Goal: Task Accomplishment & Management: Use online tool/utility

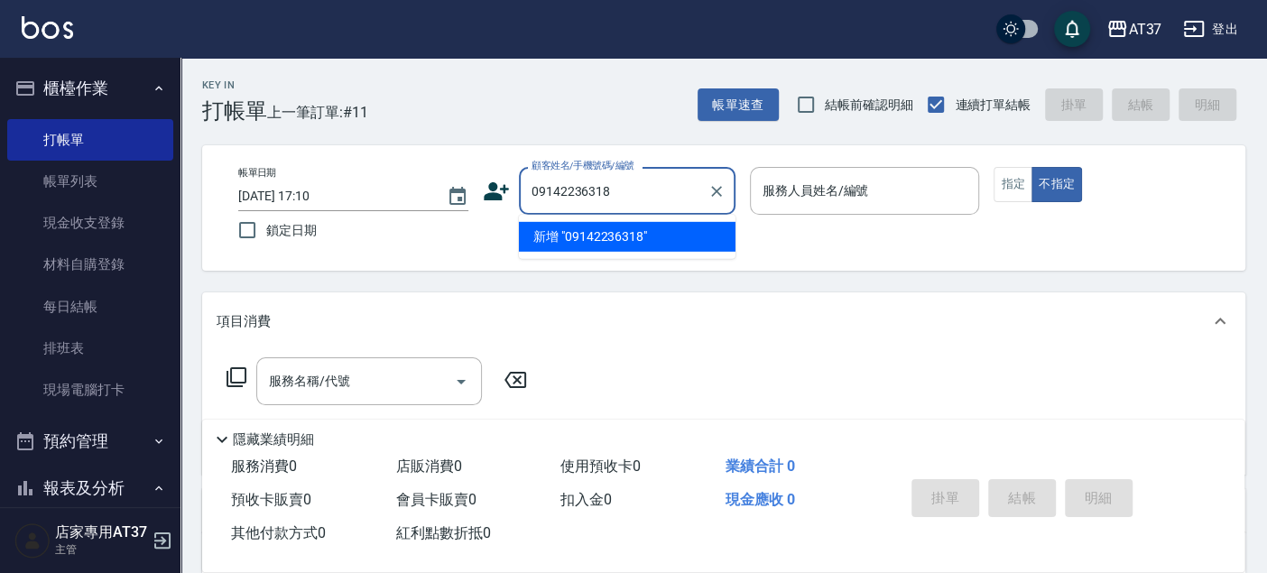
click at [564, 188] on input "09142236318" at bounding box center [613, 191] width 173 height 32
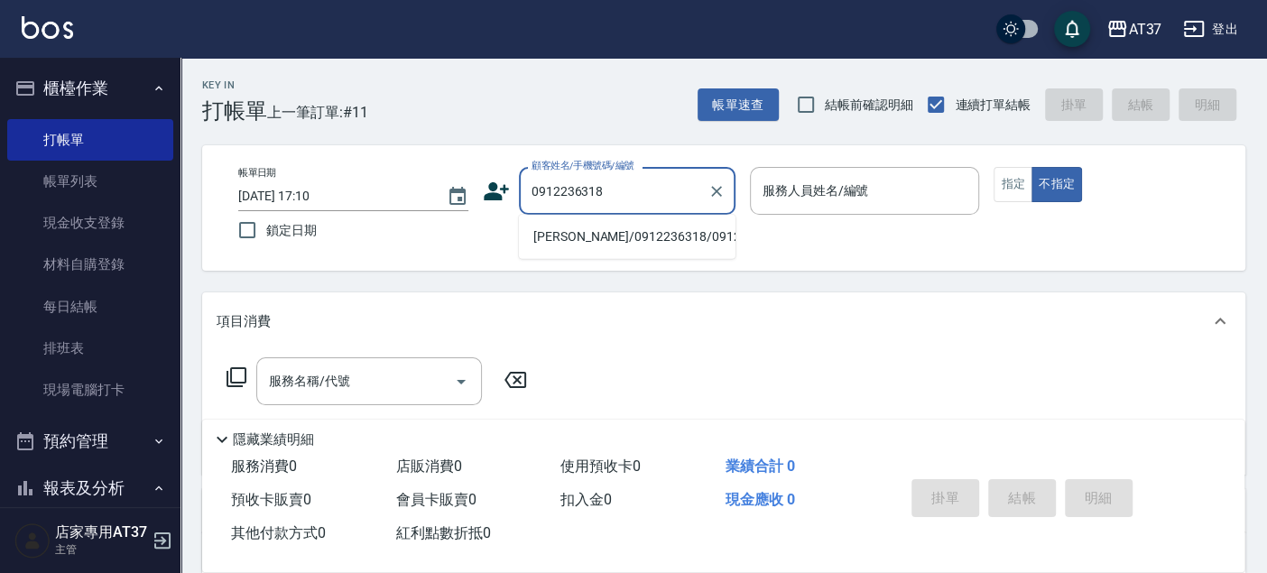
click at [577, 236] on li "[PERSON_NAME]/0912236318/0912236318" at bounding box center [627, 237] width 217 height 30
type input "卓悌琨/0912236318/0912236318"
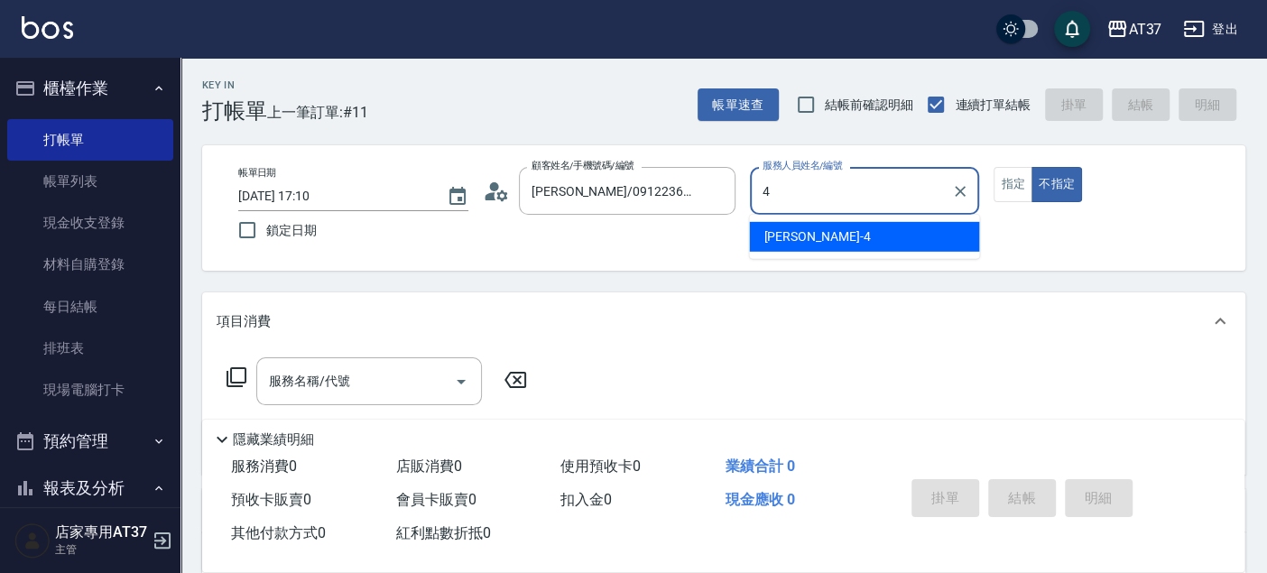
type input "Hannah-4"
type button "false"
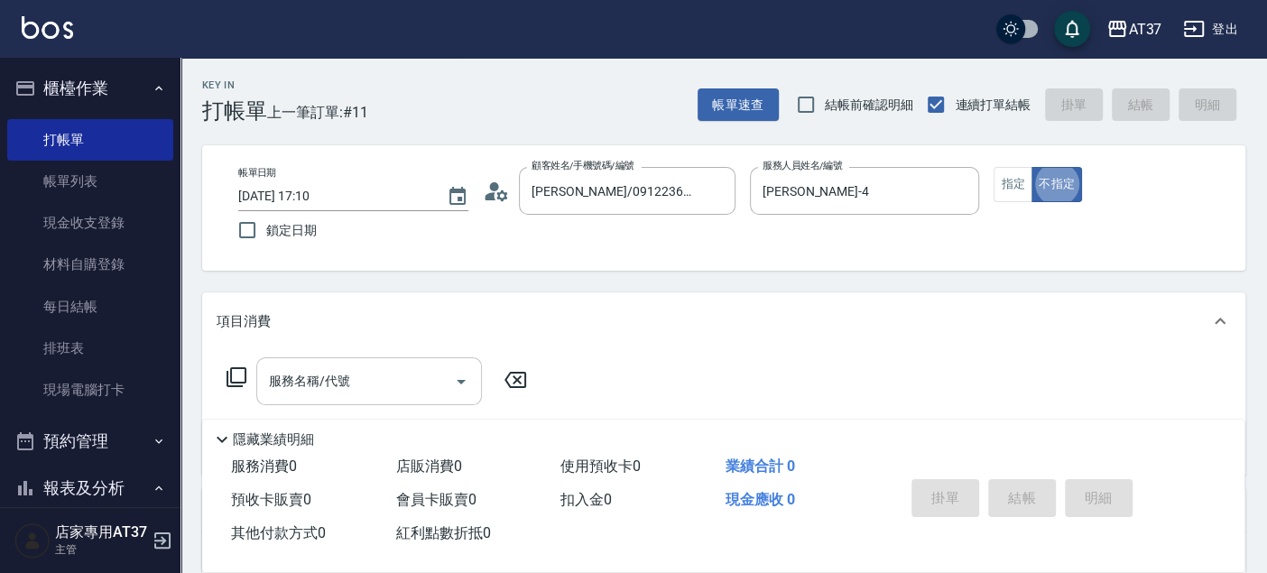
click at [327, 395] on input "服務名稱/代號" at bounding box center [356, 382] width 182 height 32
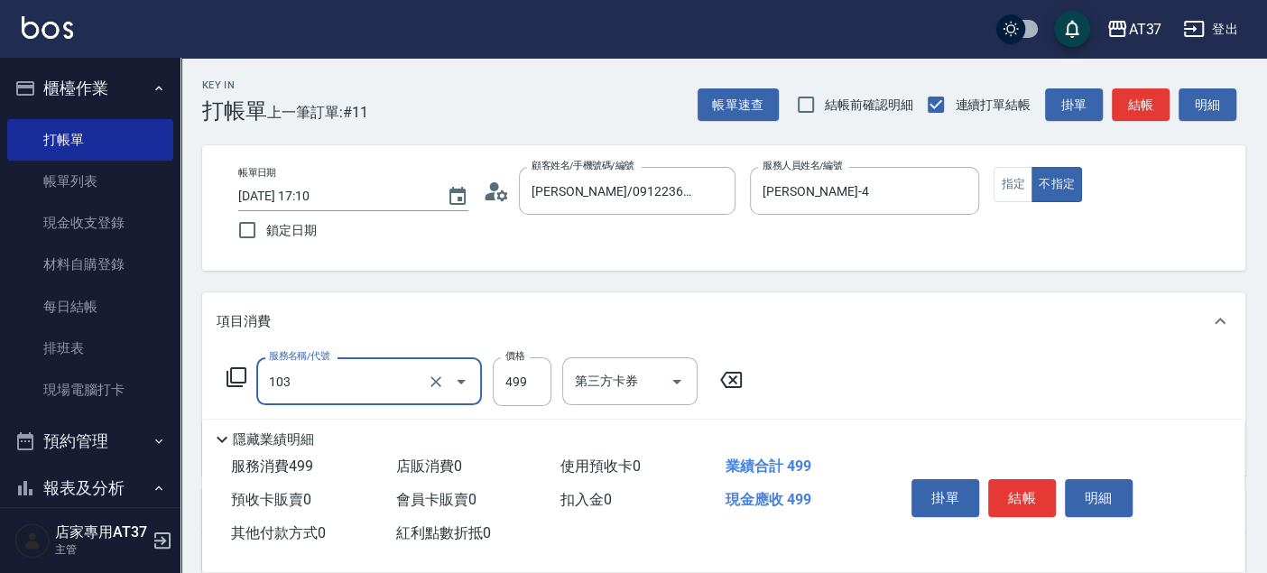
type input "毛囊髮浴(103)"
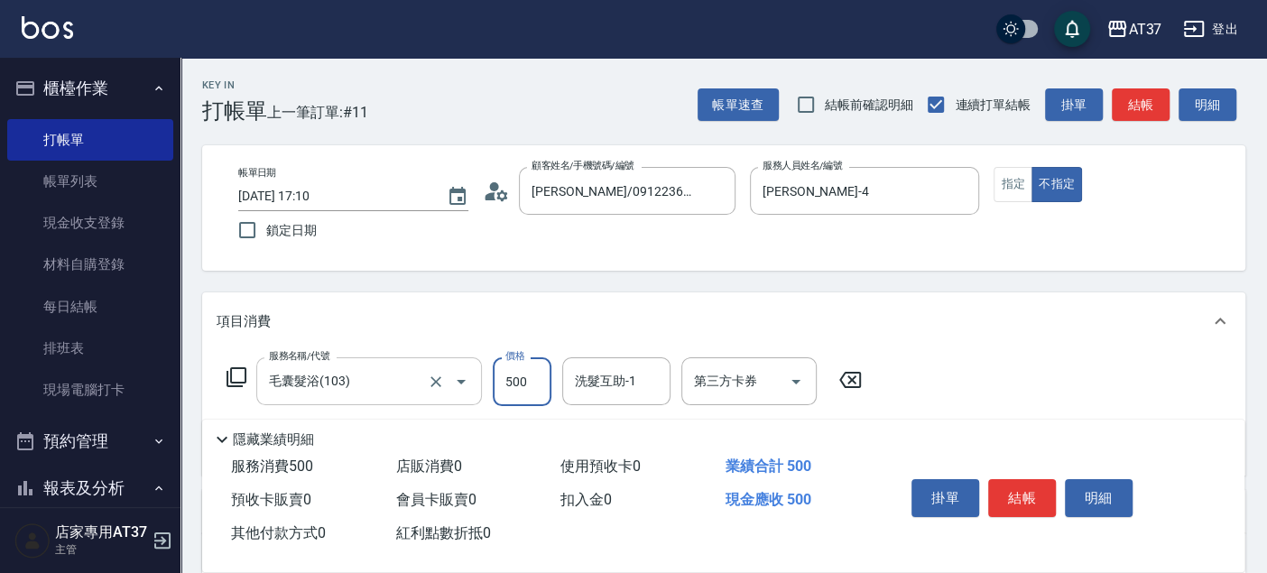
type input "500"
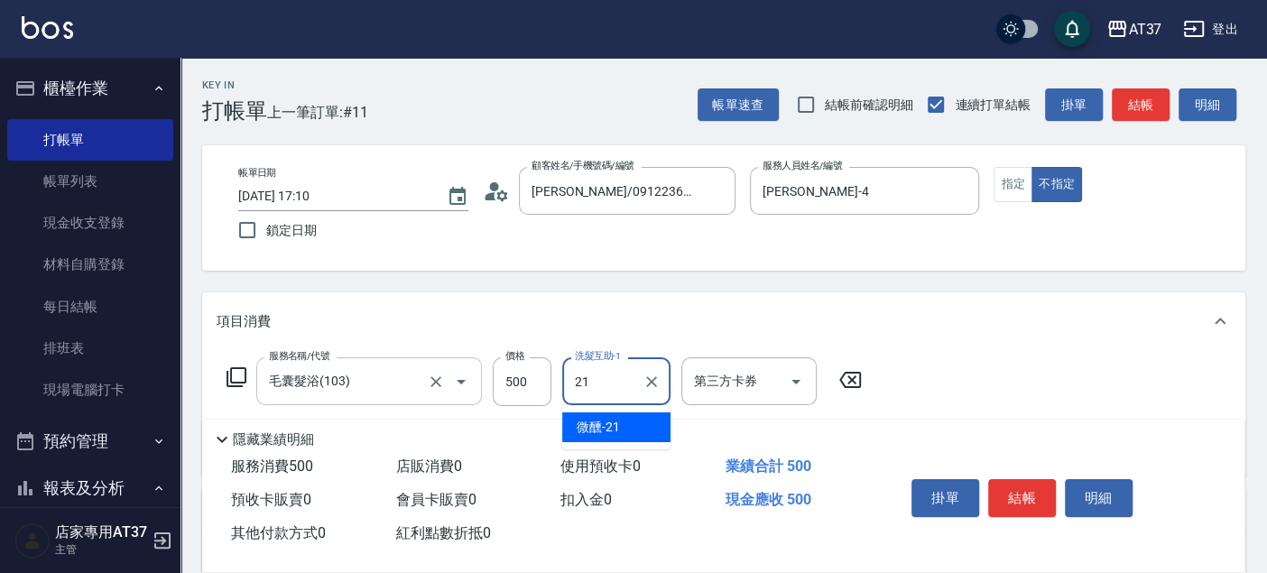
type input "微醺-21"
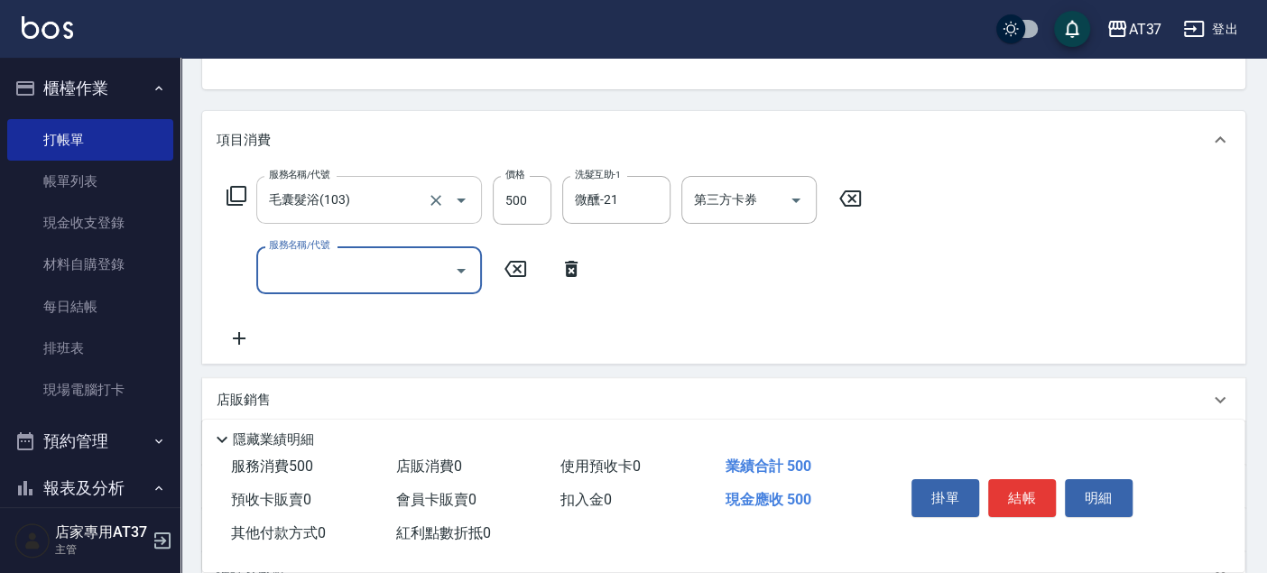
scroll to position [200, 0]
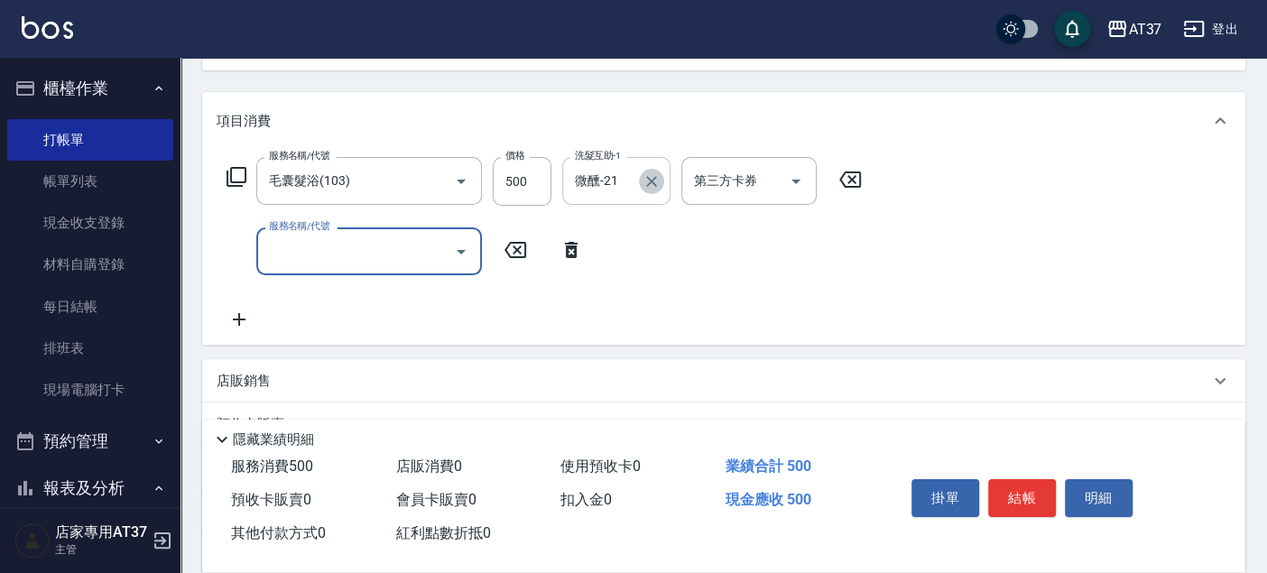
click at [652, 182] on icon "Clear" at bounding box center [652, 181] width 18 height 18
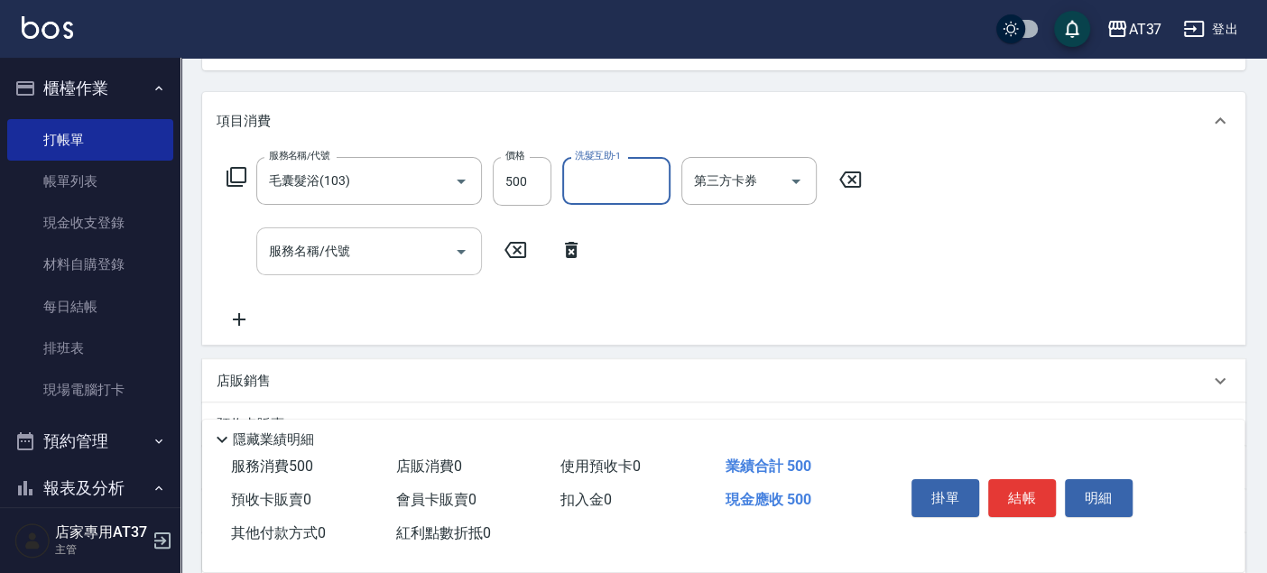
click at [322, 255] on div "服務名稱/代號 服務名稱/代號" at bounding box center [369, 251] width 226 height 48
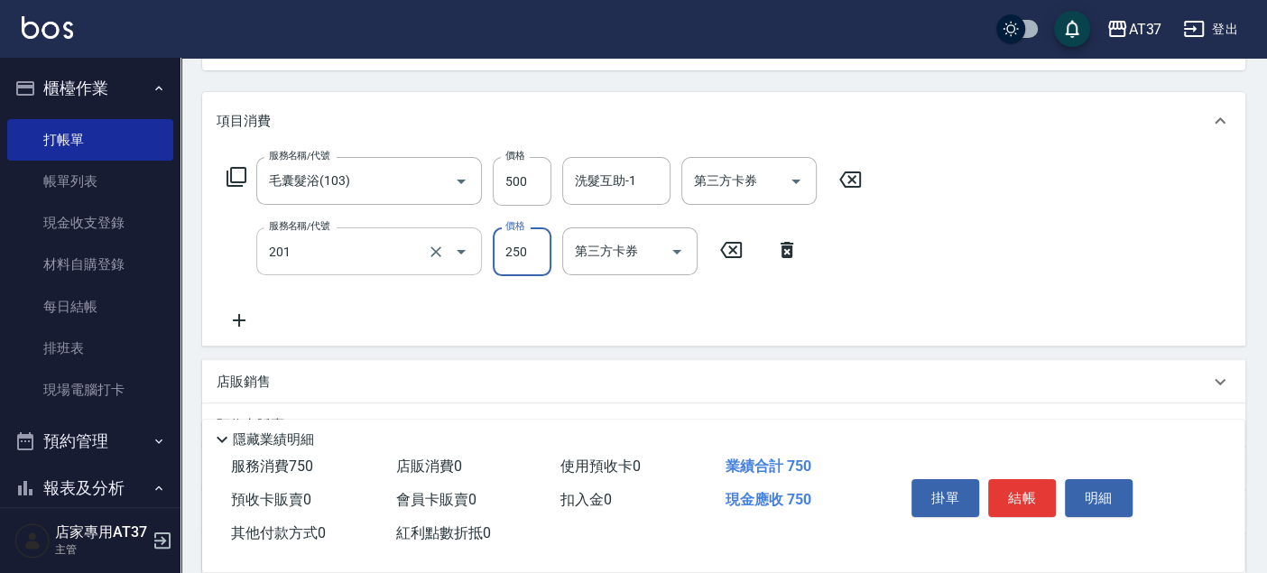
type input "B級單剪(201)"
type input "50"
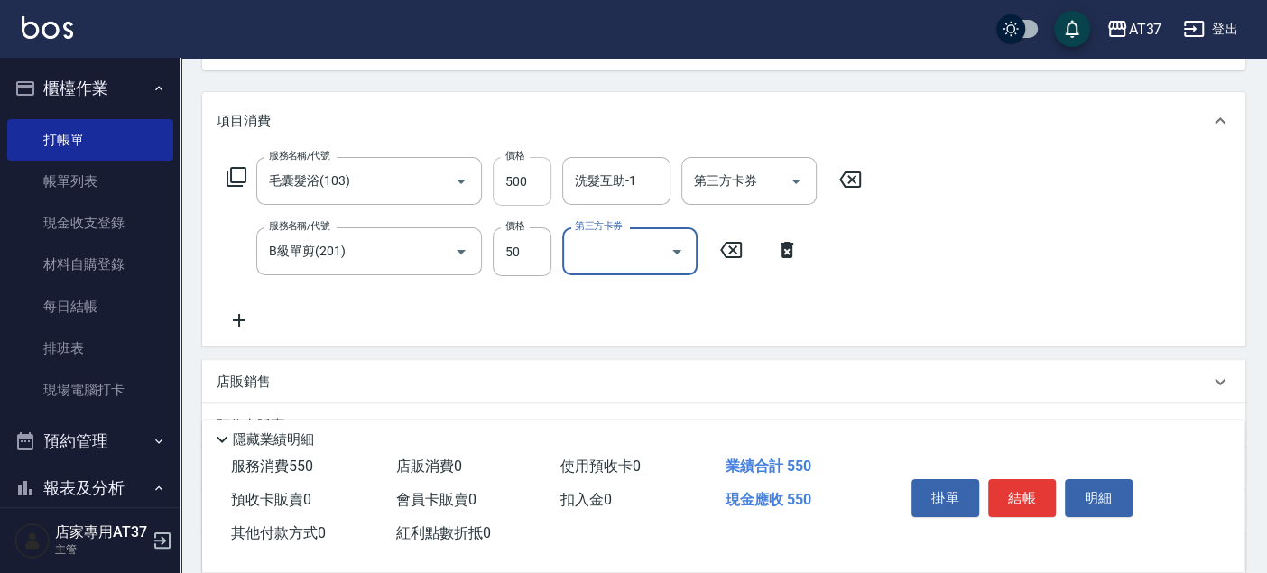
click at [525, 184] on input "500" at bounding box center [522, 181] width 59 height 49
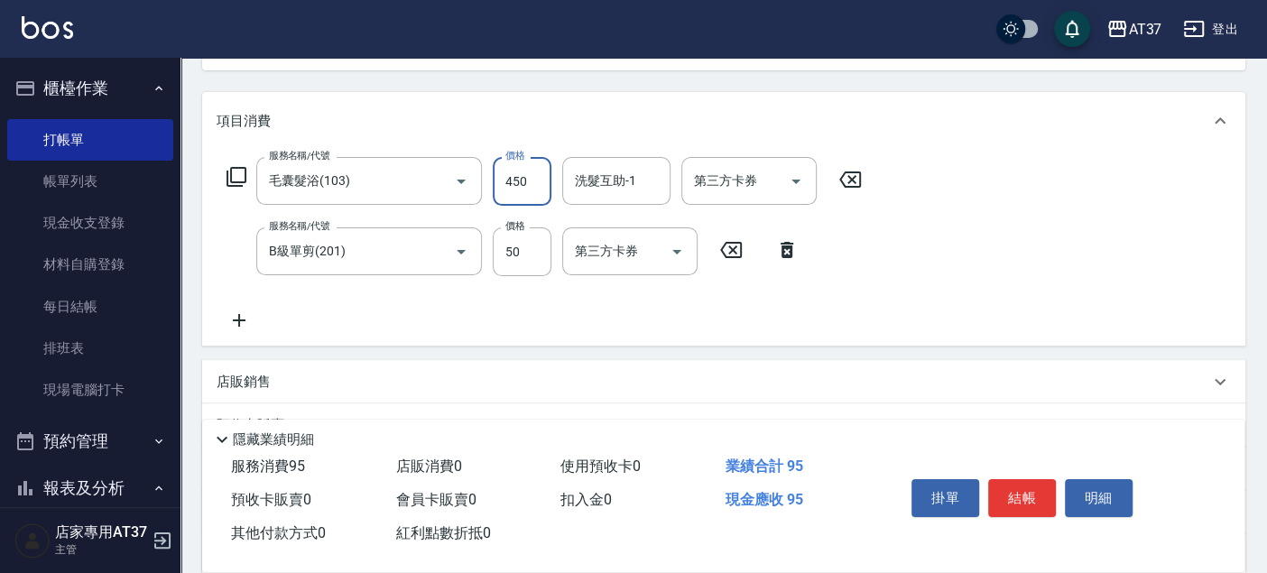
type input "450"
click at [541, 252] on input "50" at bounding box center [522, 251] width 59 height 49
type input "100"
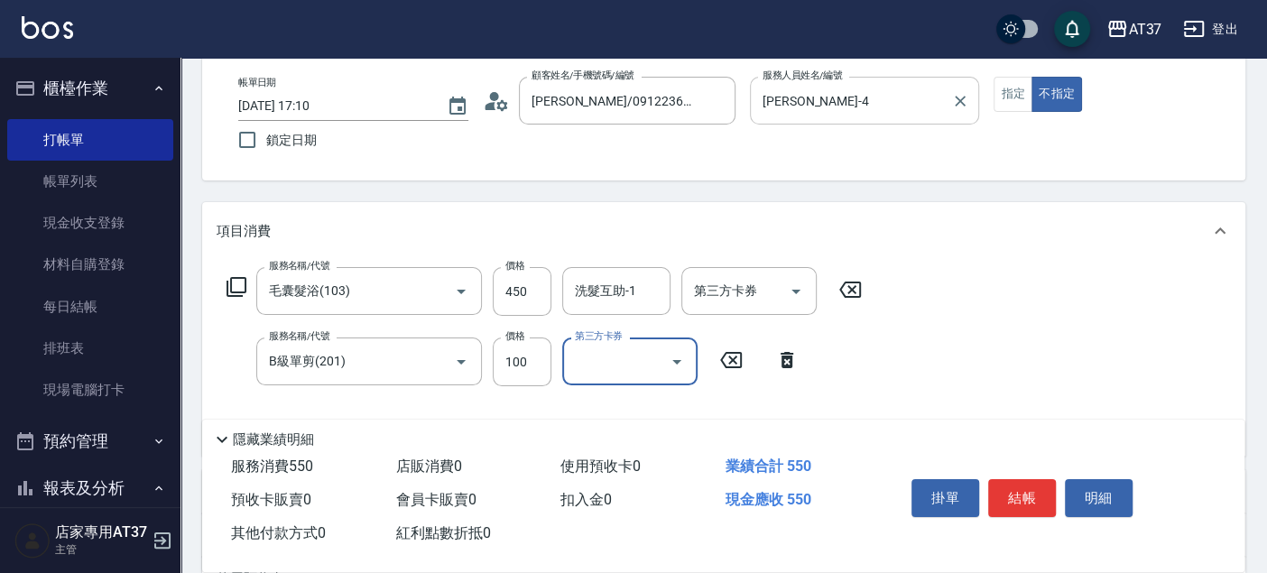
scroll to position [0, 0]
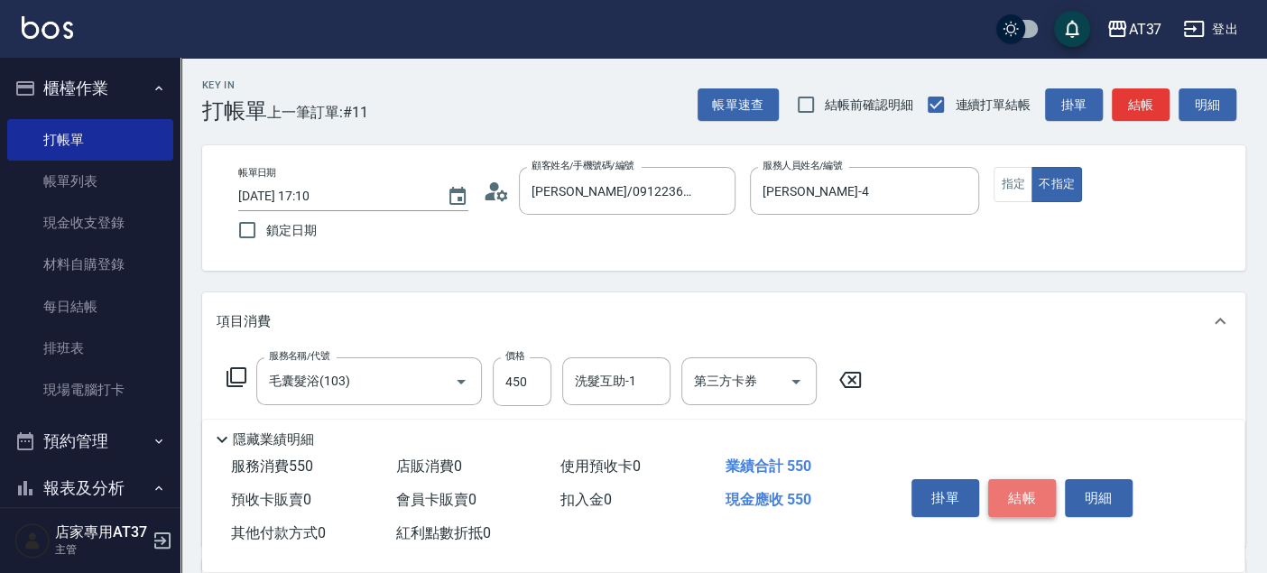
click at [1001, 491] on button "結帳" at bounding box center [1023, 498] width 68 height 38
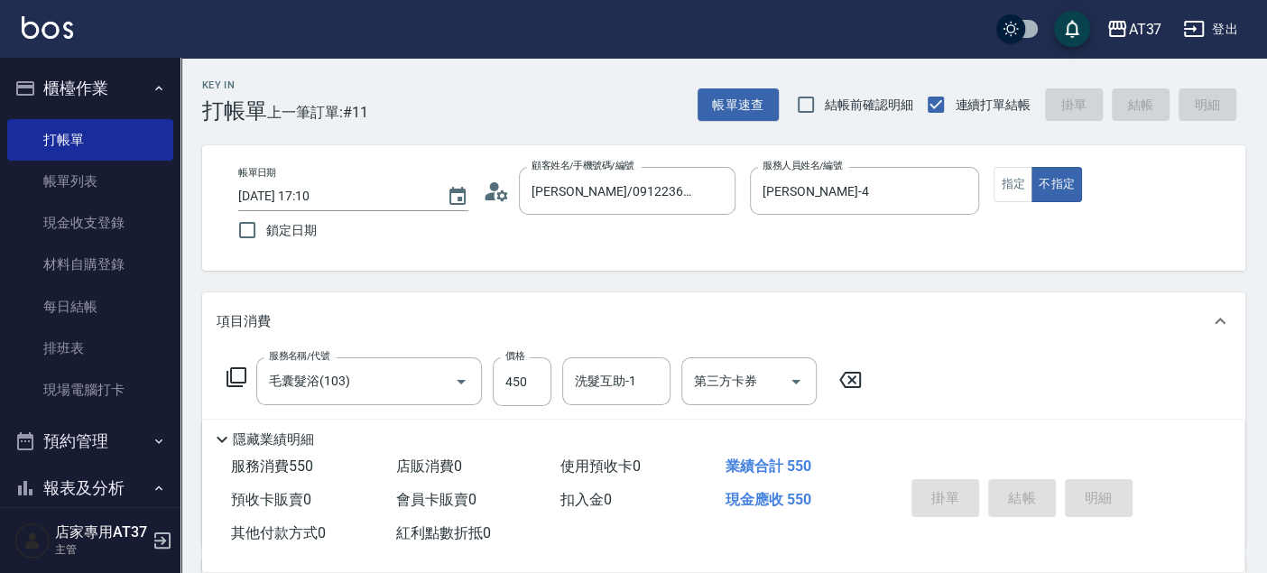
type input "2025/09/19 17:49"
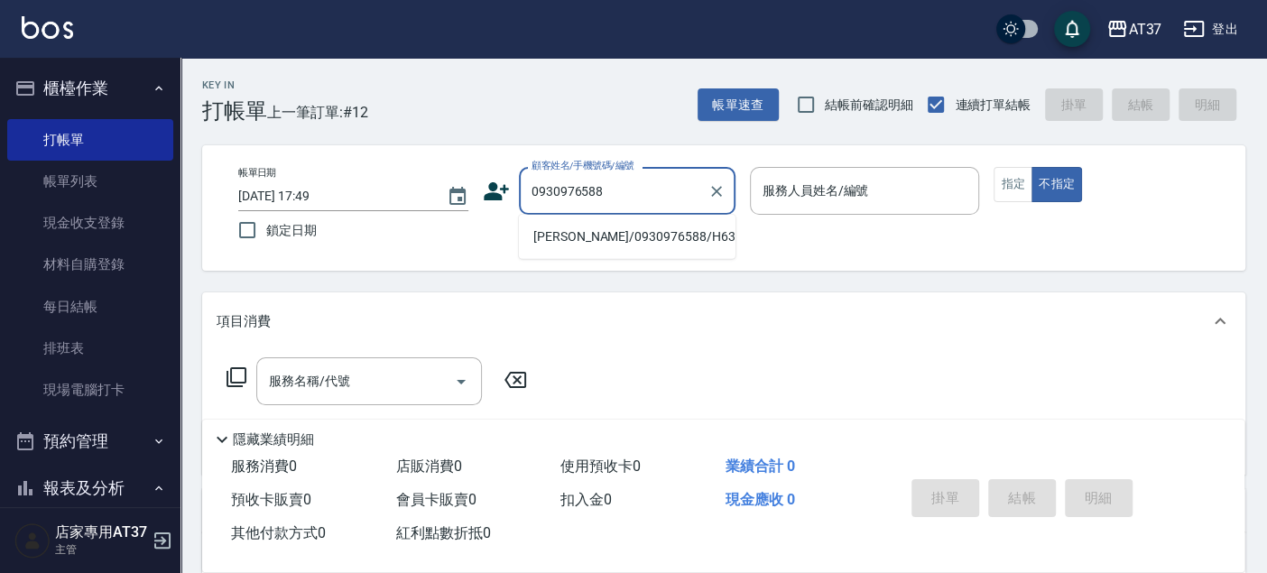
click at [706, 239] on li "林義方/0930976588/H639" at bounding box center [627, 237] width 217 height 30
type input "林義方/0930976588/H639"
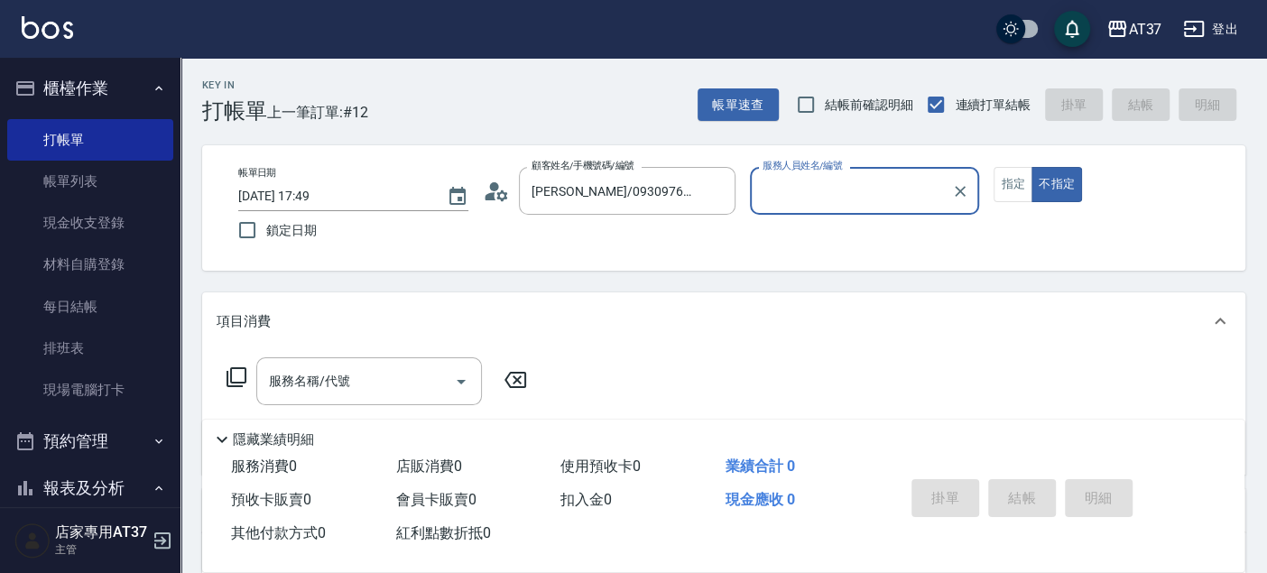
type input "Hannah-4"
click at [1005, 190] on button "指定" at bounding box center [1013, 184] width 39 height 35
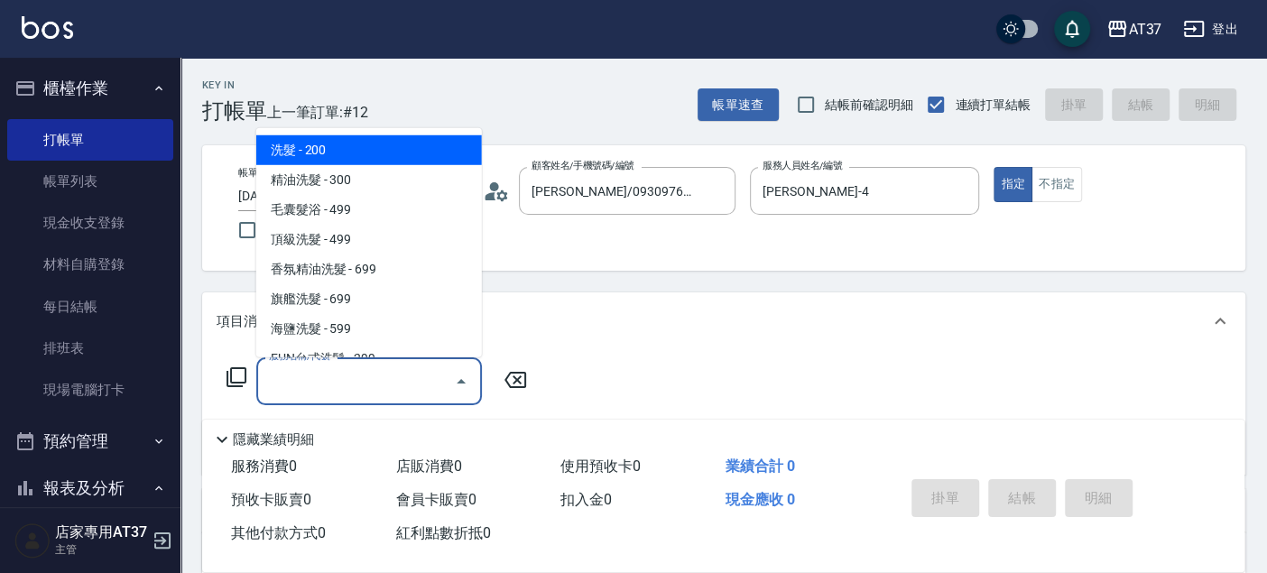
click at [340, 390] on input "服務名稱/代號" at bounding box center [356, 382] width 182 height 32
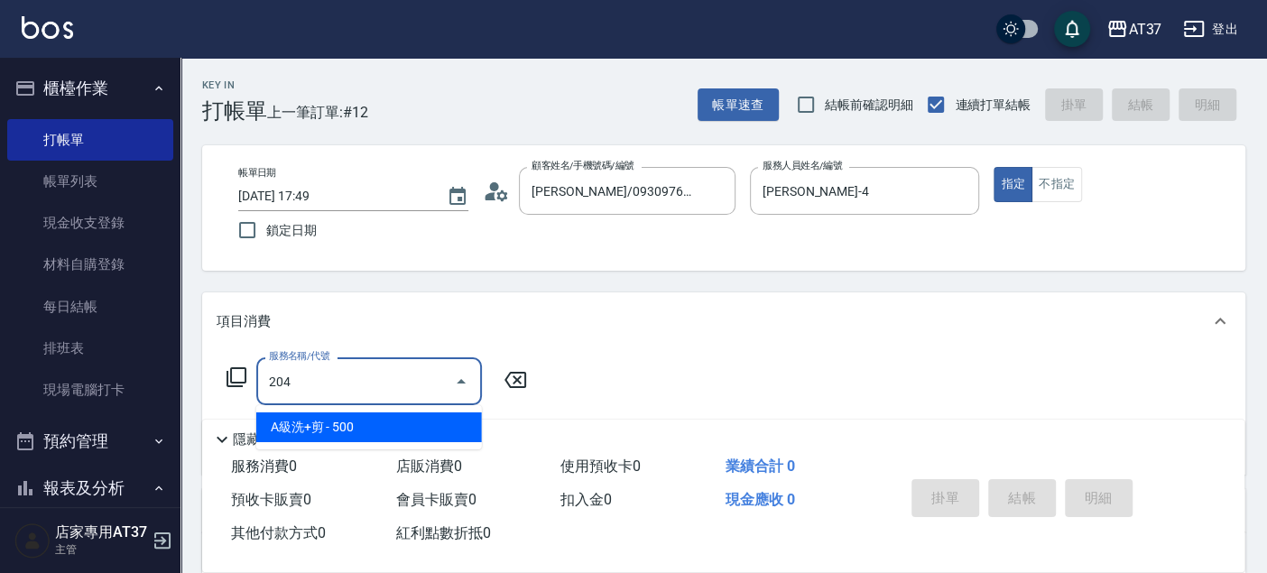
type input "A級洗+剪(204)"
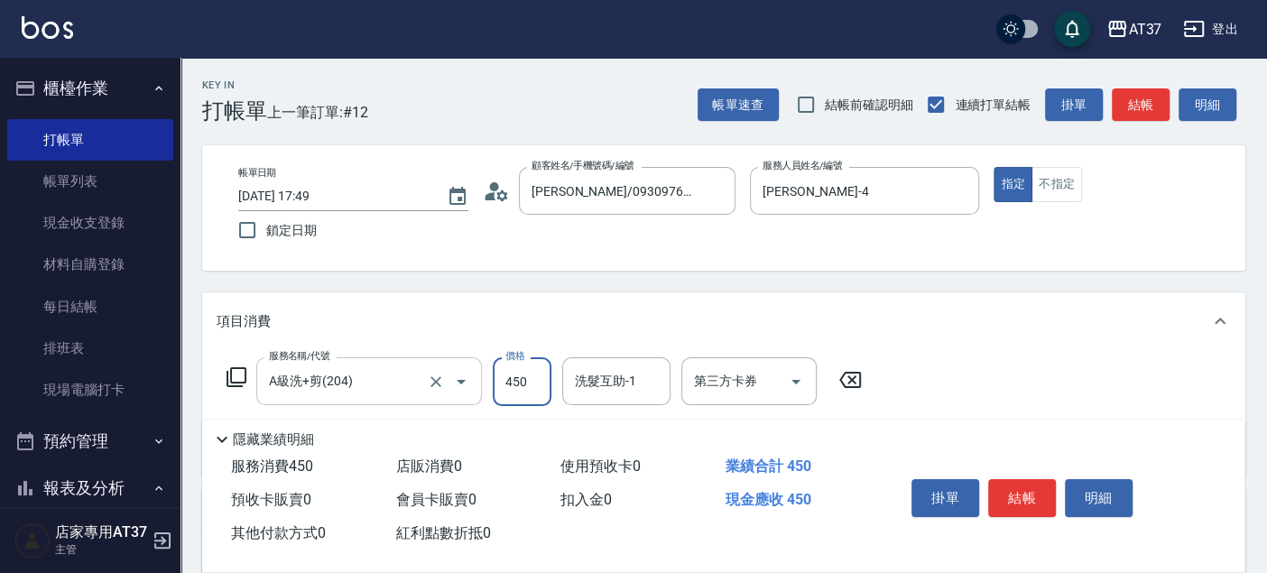
type input "450"
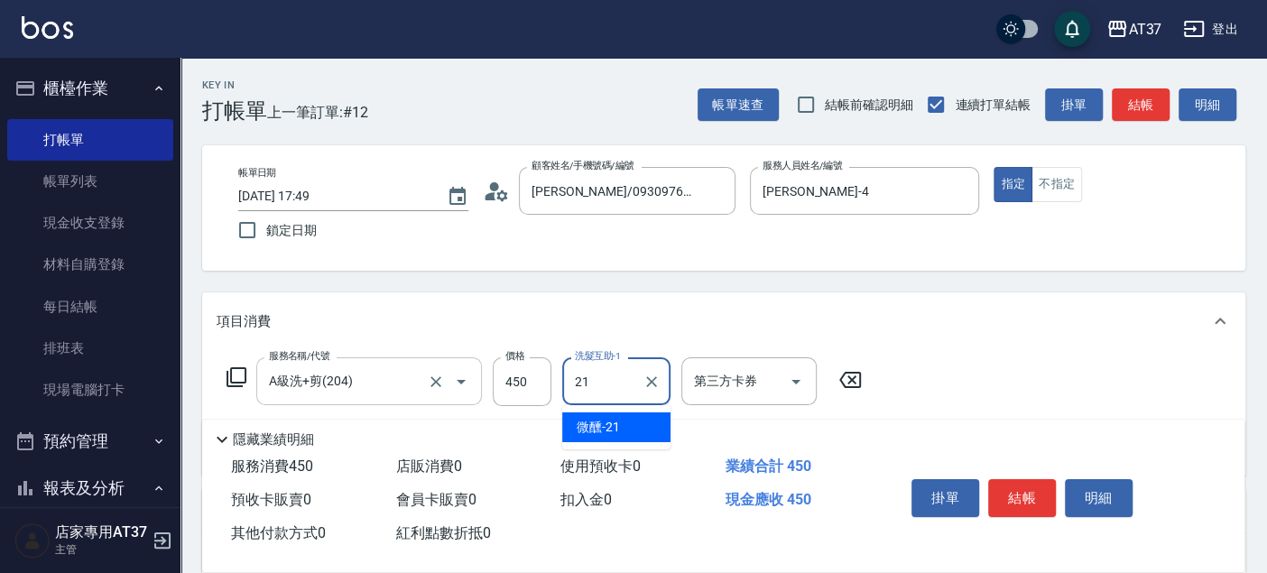
type input "微醺-21"
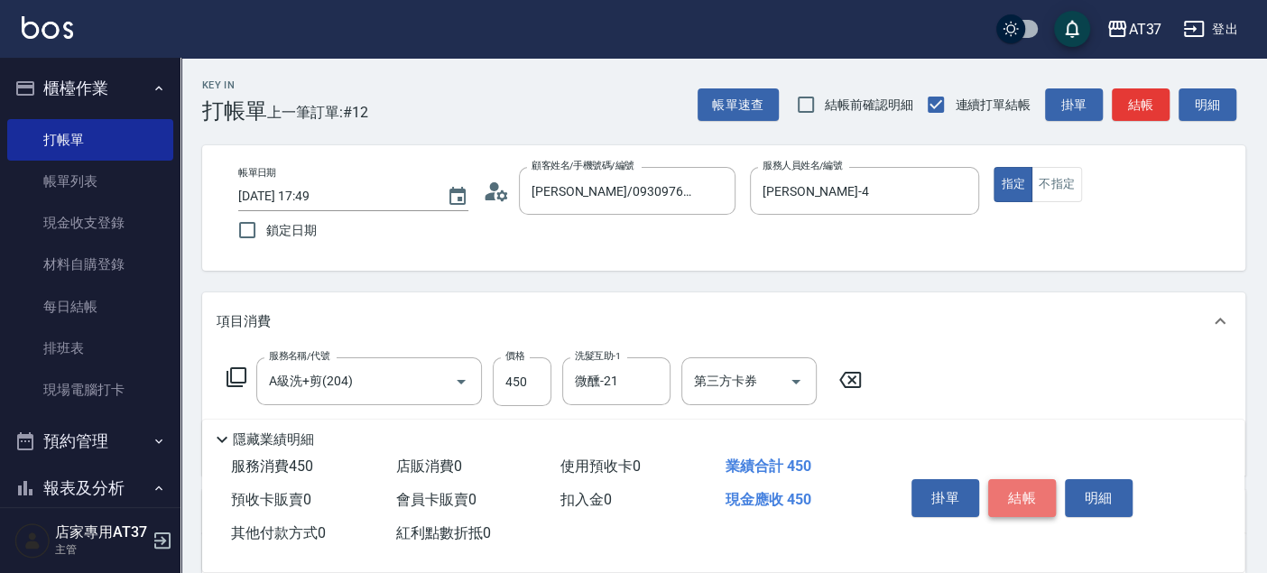
click at [1024, 479] on button "結帳" at bounding box center [1023, 498] width 68 height 38
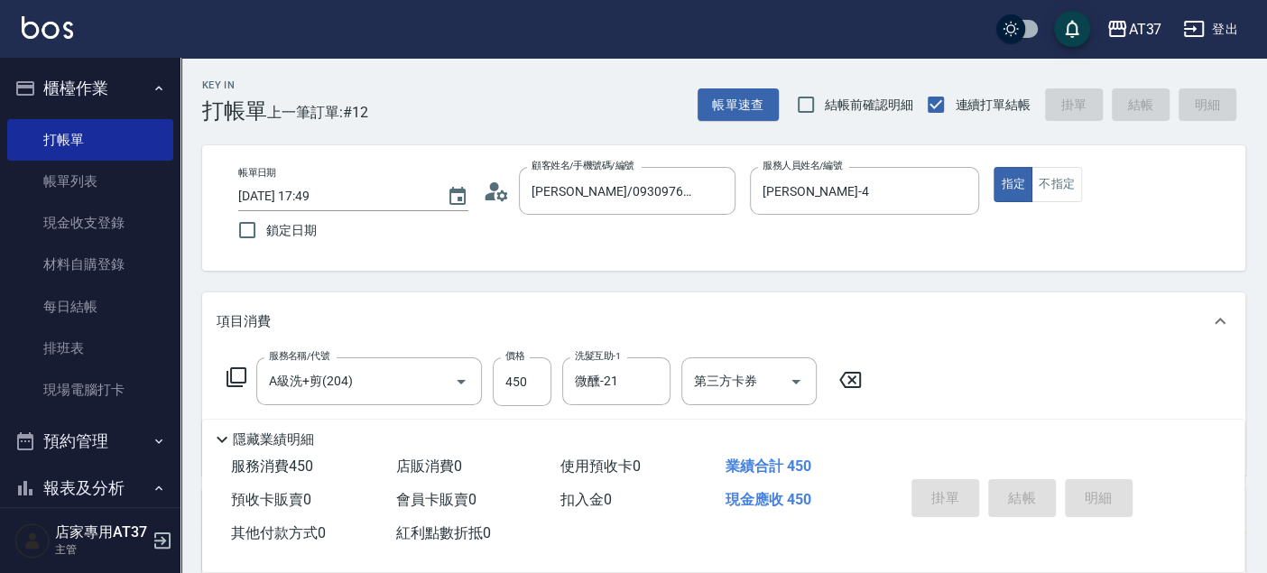
click at [1024, 488] on div "掛單 結帳 明細" at bounding box center [1023, 500] width 236 height 57
type input "2025/09/19 17:56"
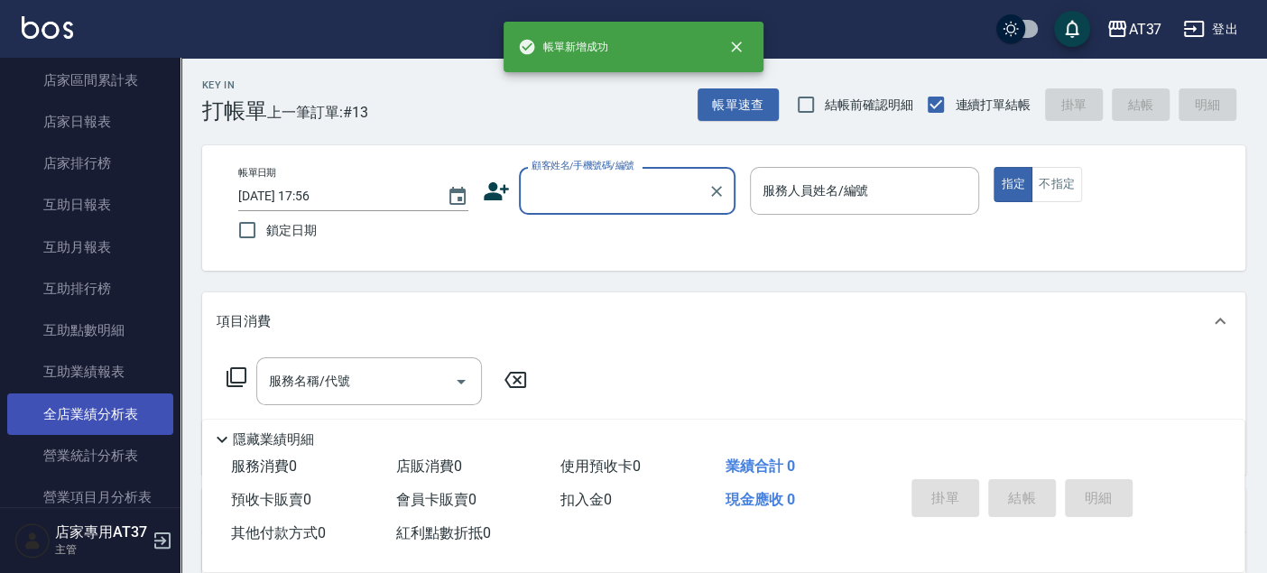
scroll to position [802, 0]
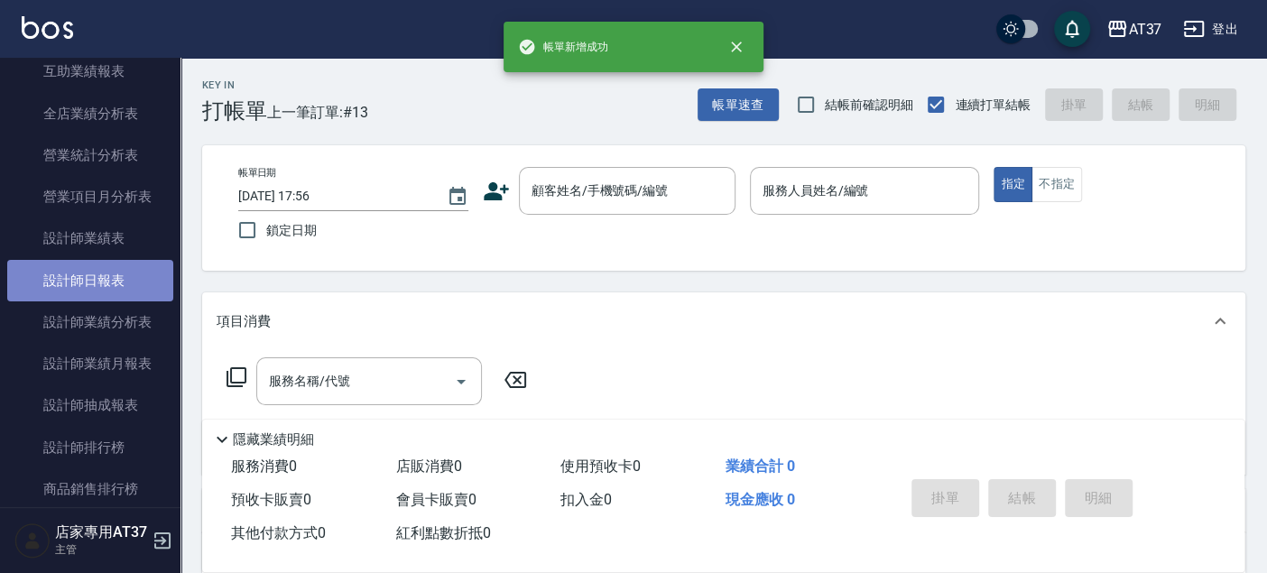
click at [107, 288] on link "設計師日報表" at bounding box center [90, 281] width 166 height 42
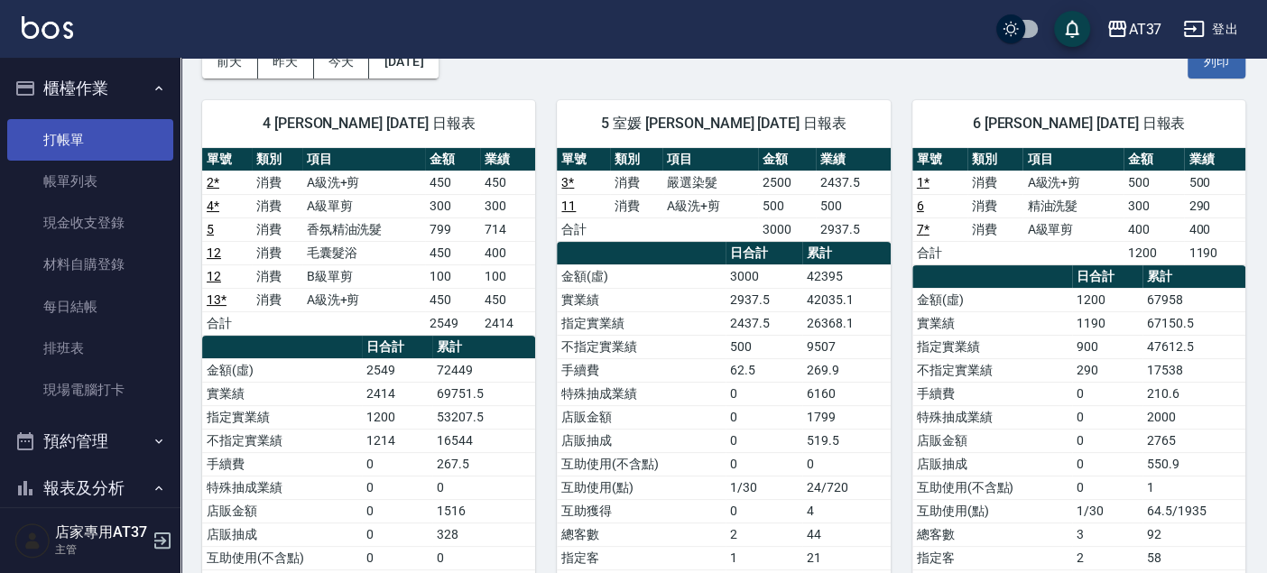
click at [72, 141] on link "打帳單" at bounding box center [90, 140] width 166 height 42
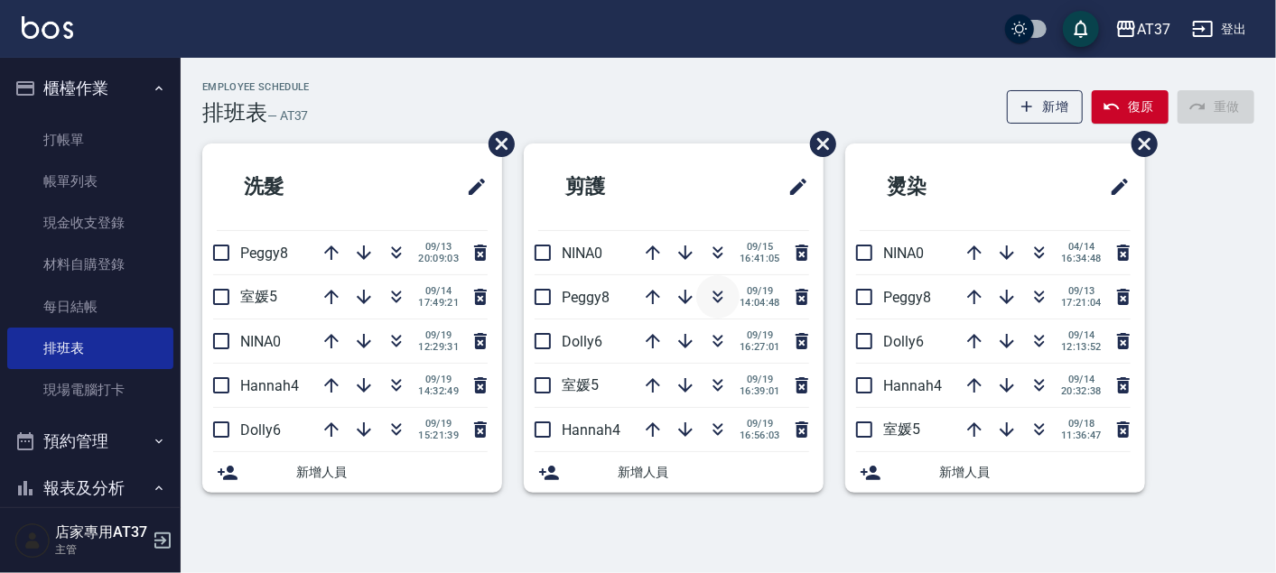
click at [713, 297] on icon "button" at bounding box center [718, 300] width 10 height 6
